Goal: Find specific page/section: Find specific page/section

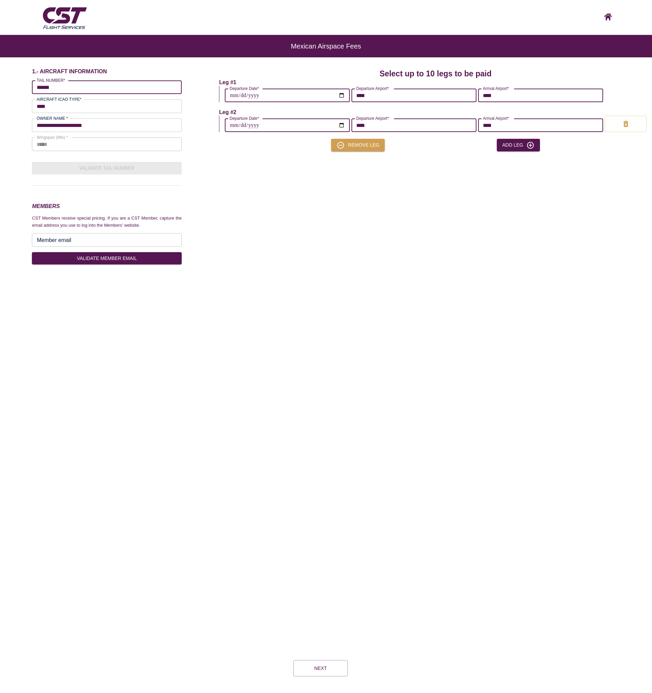
click at [290, 277] on div "**********" at bounding box center [326, 358] width 652 height 581
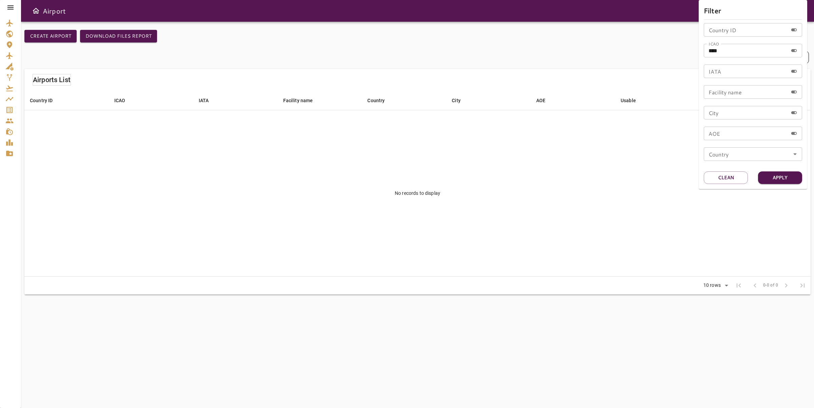
click at [359, 53] on div at bounding box center [407, 204] width 814 height 408
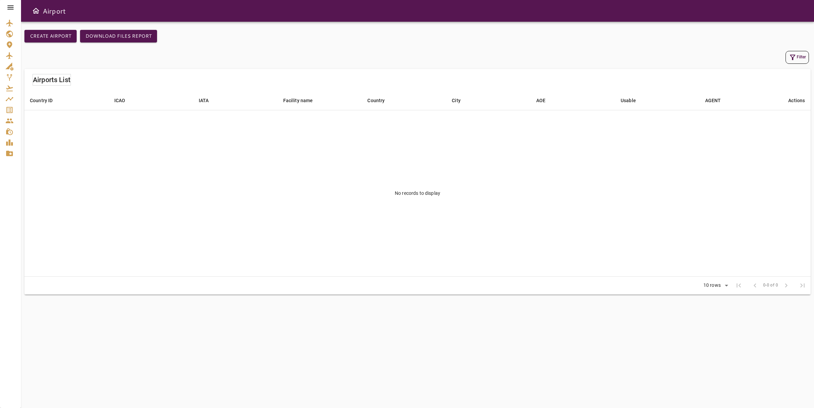
click at [543, 49] on div "Create airport Download Files Report Filter Airports List Country ID arrow_down…" at bounding box center [417, 162] width 787 height 265
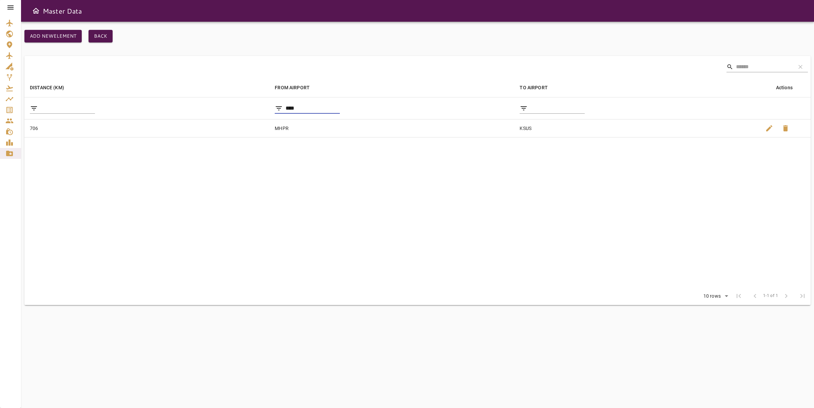
click at [554, 18] on div "Master Data" at bounding box center [417, 11] width 793 height 22
